Goal: Task Accomplishment & Management: Use online tool/utility

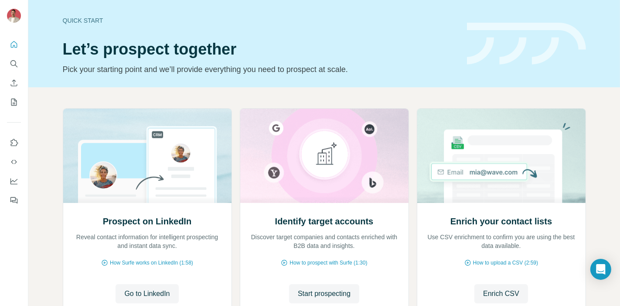
click at [6, 99] on div at bounding box center [14, 119] width 28 height 177
click at [16, 103] on icon "My lists" at bounding box center [14, 102] width 9 height 9
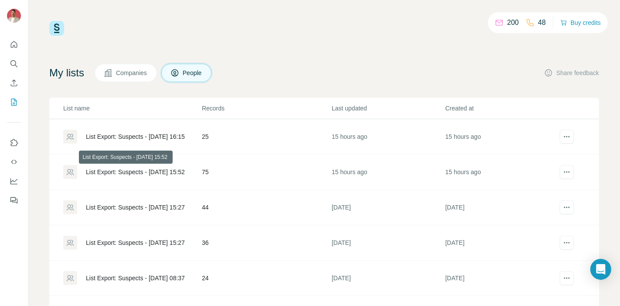
click at [156, 172] on div "List Export: Suspects - [DATE] 15:52" at bounding box center [135, 171] width 99 height 9
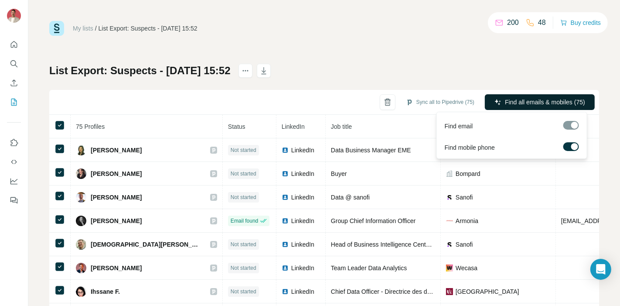
click at [541, 101] on span "Find all emails & mobiles (75)" at bounding box center [545, 102] width 80 height 9
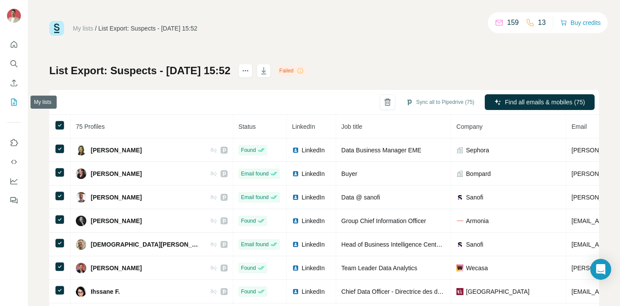
click at [18, 101] on button "My lists" at bounding box center [14, 102] width 14 height 16
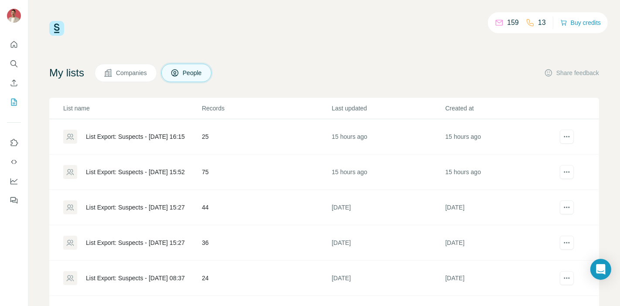
click at [135, 132] on div "List Export: Suspects - [DATE] 16:15" at bounding box center [135, 136] width 99 height 9
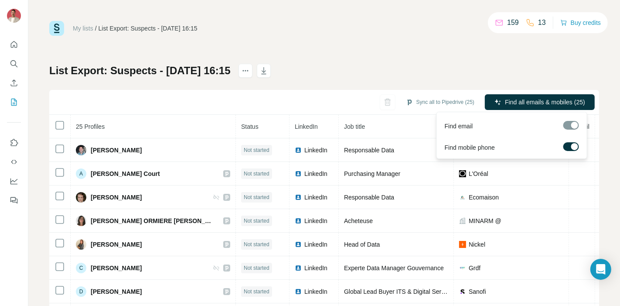
click at [519, 100] on span "Find all emails & mobiles (25)" at bounding box center [545, 102] width 80 height 9
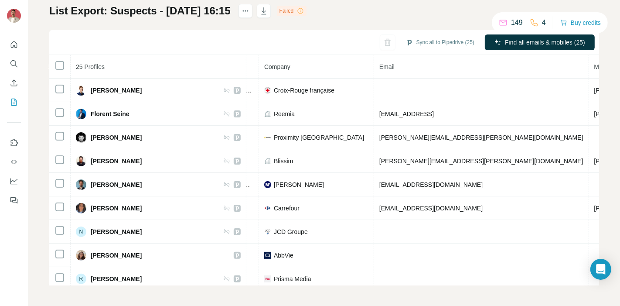
scroll to position [386, 205]
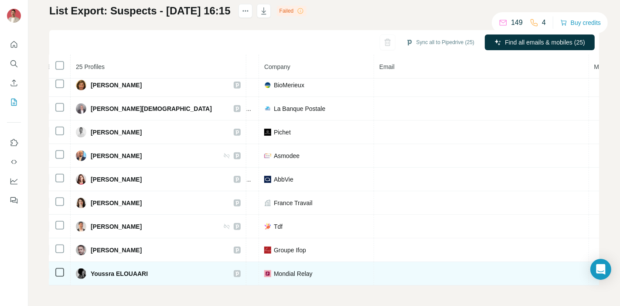
click at [135, 269] on span "Youssra ELOUAARI" at bounding box center [119, 273] width 57 height 9
click at [235, 270] on icon at bounding box center [237, 273] width 5 height 7
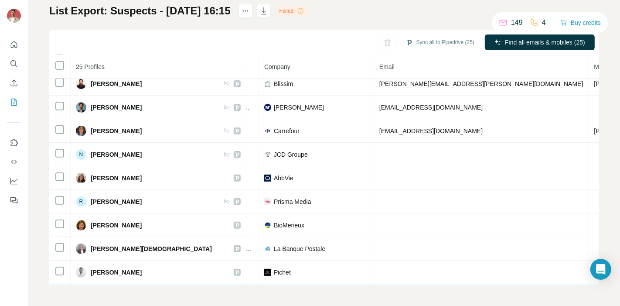
scroll to position [339, 205]
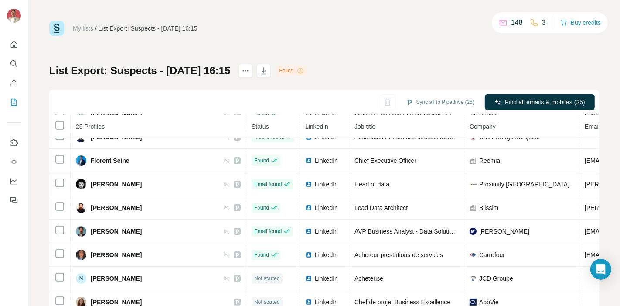
scroll to position [227, 0]
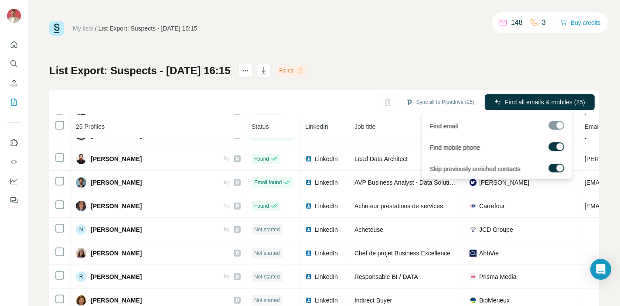
click at [554, 146] on label at bounding box center [557, 146] width 16 height 9
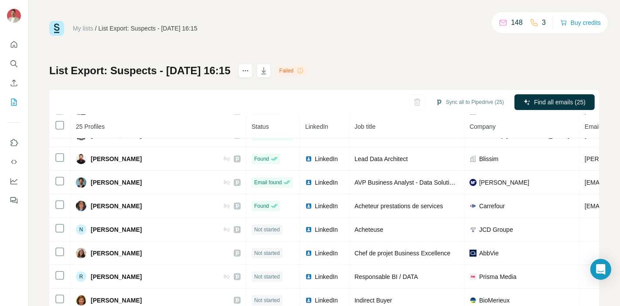
click at [430, 52] on div "My lists / List Export: Suspects - 27/08/2025 16:15 148 3 Buy credits List Expo…" at bounding box center [324, 183] width 550 height 324
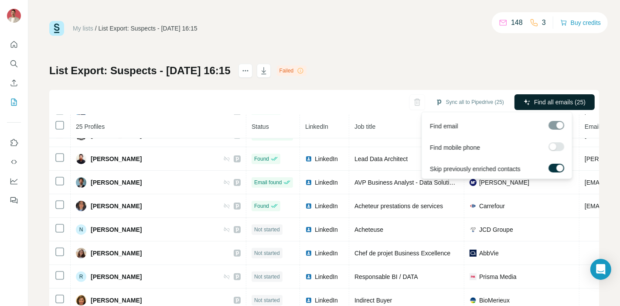
click at [554, 101] on span "Find all emails (25)" at bounding box center [559, 102] width 51 height 9
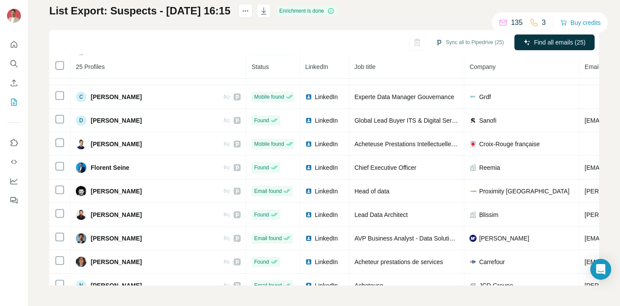
scroll to position [145, 0]
